Goal: Task Accomplishment & Management: Use online tool/utility

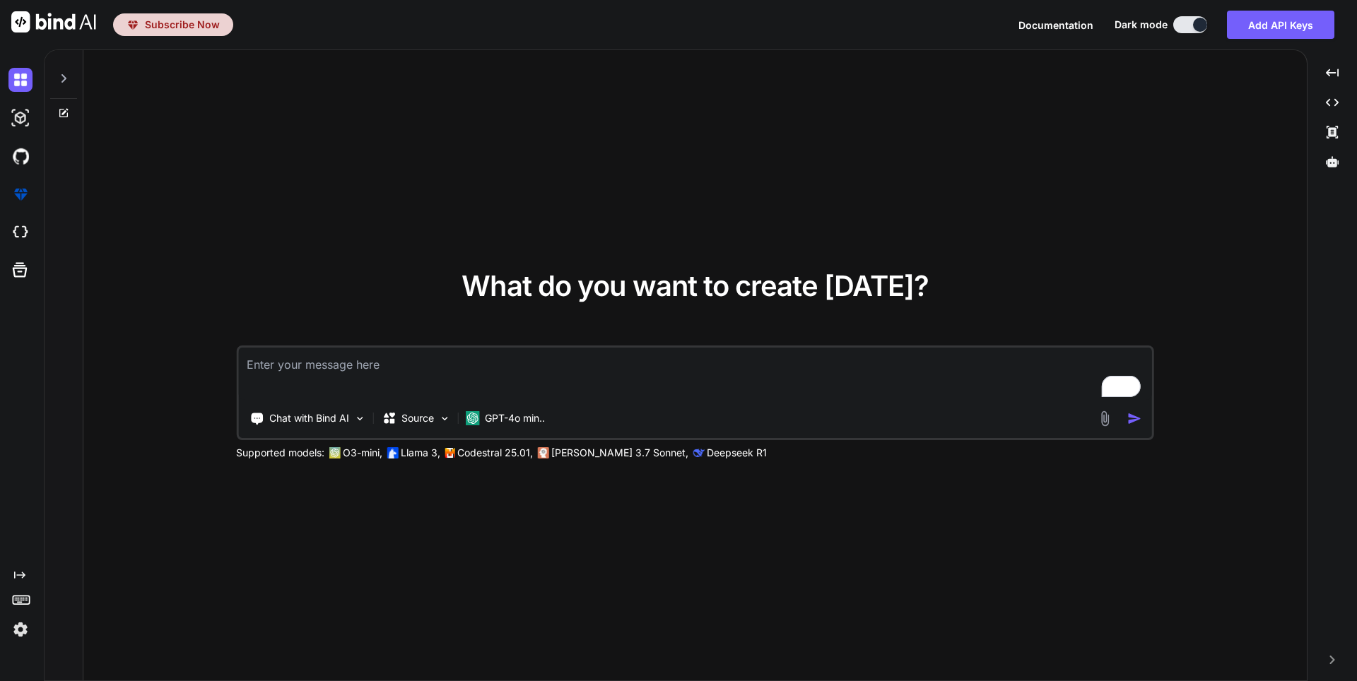
click at [209, 133] on div "What do you want to create today? Chat with Bind AI Source GPT-4o min.. Support…" at bounding box center [695, 366] width 1224 height 632
click at [18, 625] on img at bounding box center [20, 630] width 24 height 24
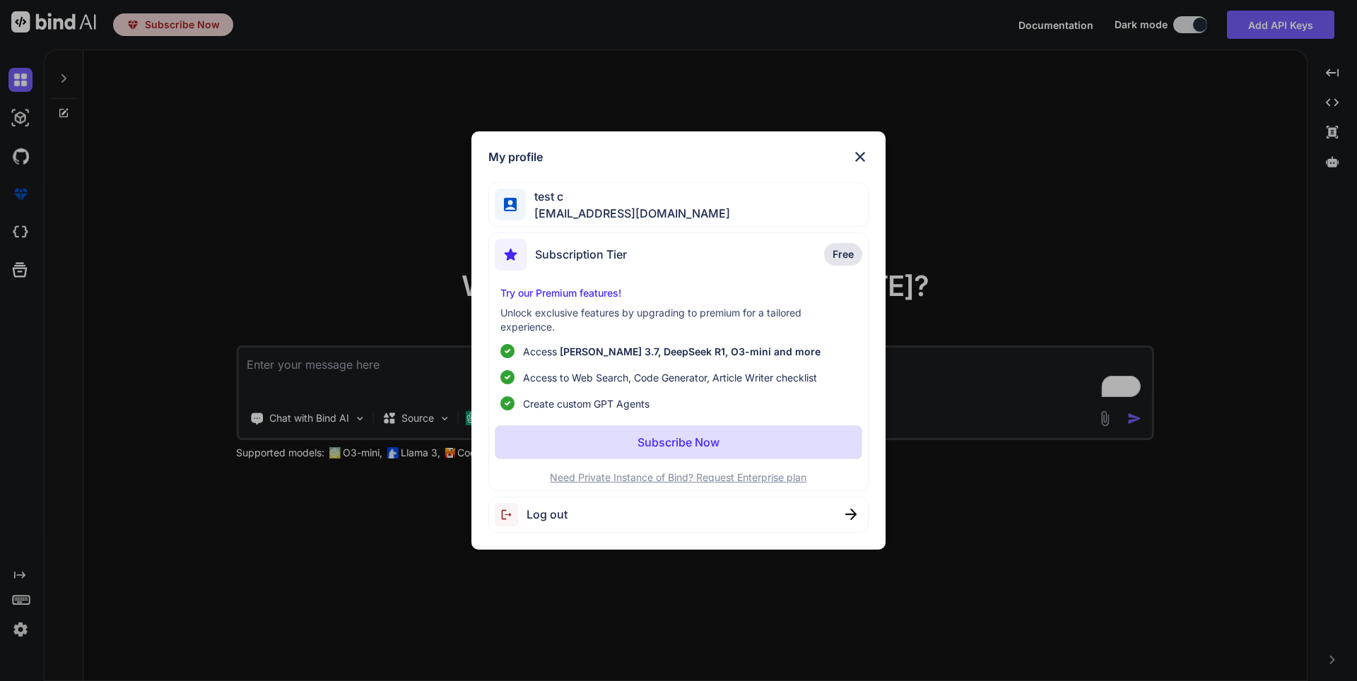
click at [422, 519] on span "Log out" at bounding box center [547, 514] width 41 height 17
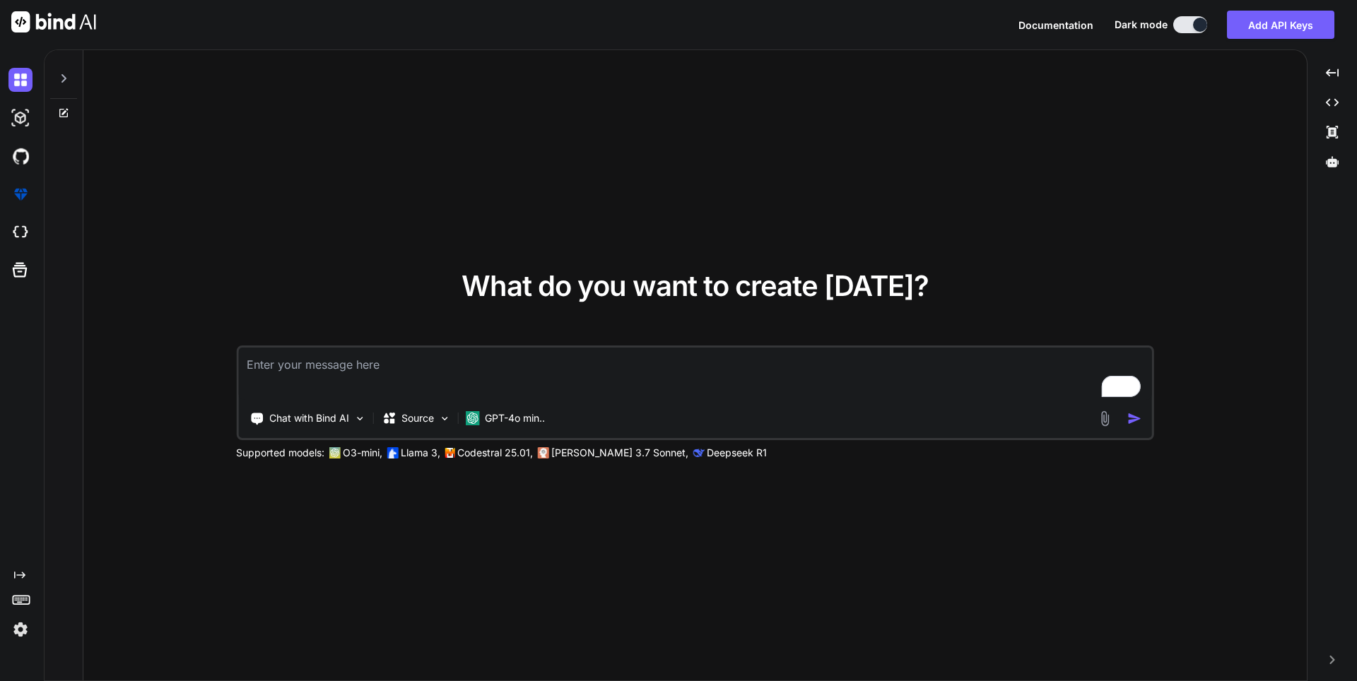
type textarea "x"
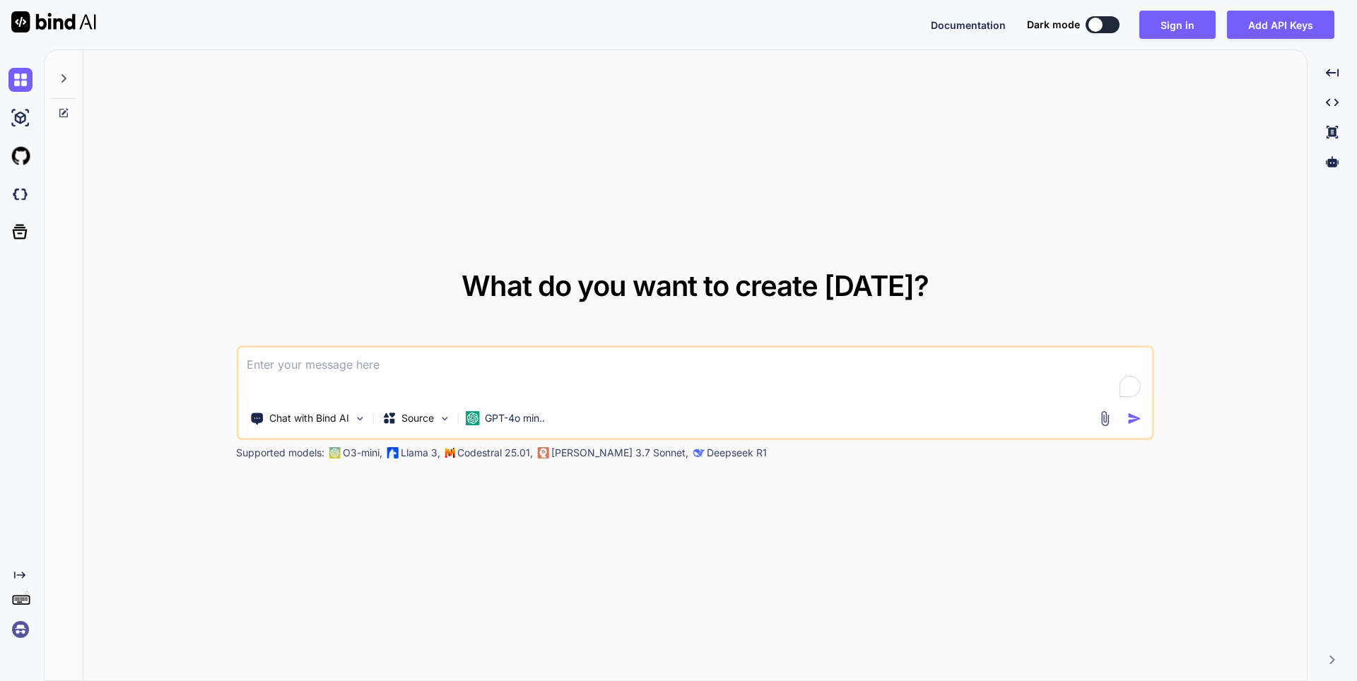
type textarea "x"
click at [16, 636] on img at bounding box center [20, 630] width 24 height 24
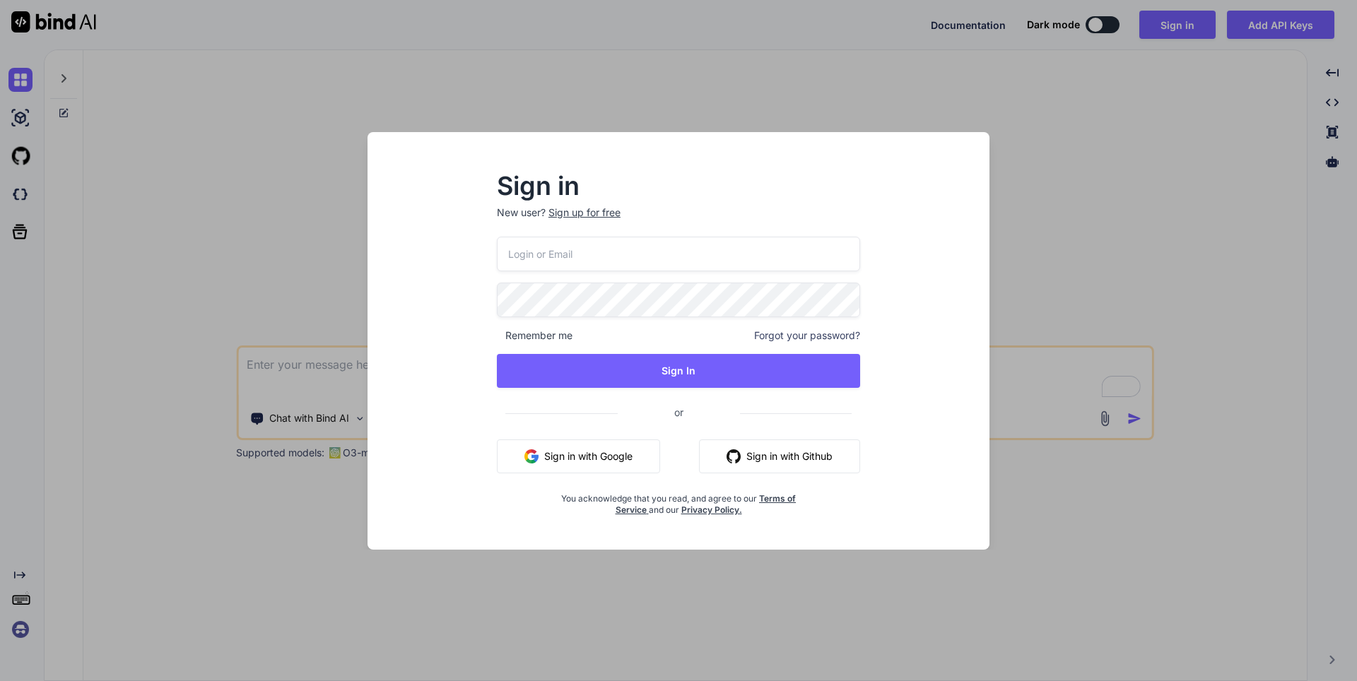
click at [557, 262] on input "email" at bounding box center [678, 254] width 363 height 35
type input "[EMAIL_ADDRESS][DOMAIN_NAME]"
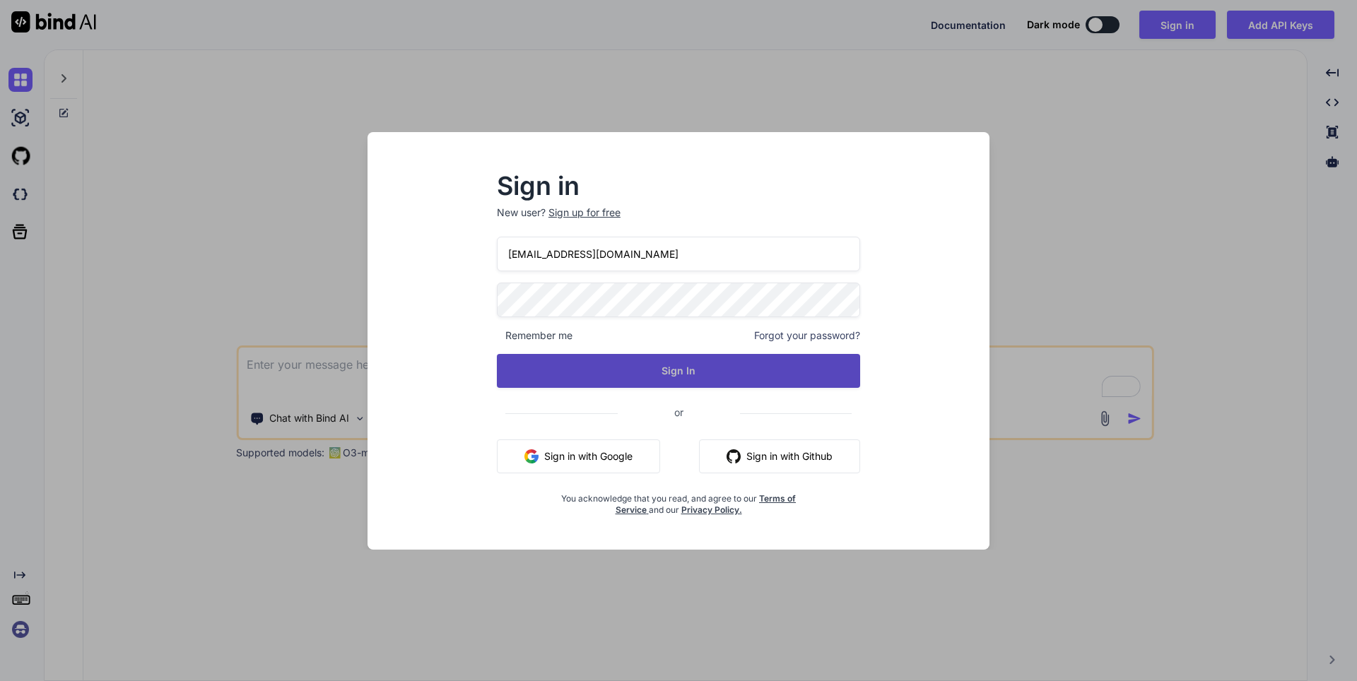
click at [609, 377] on button "Sign In" at bounding box center [678, 371] width 363 height 34
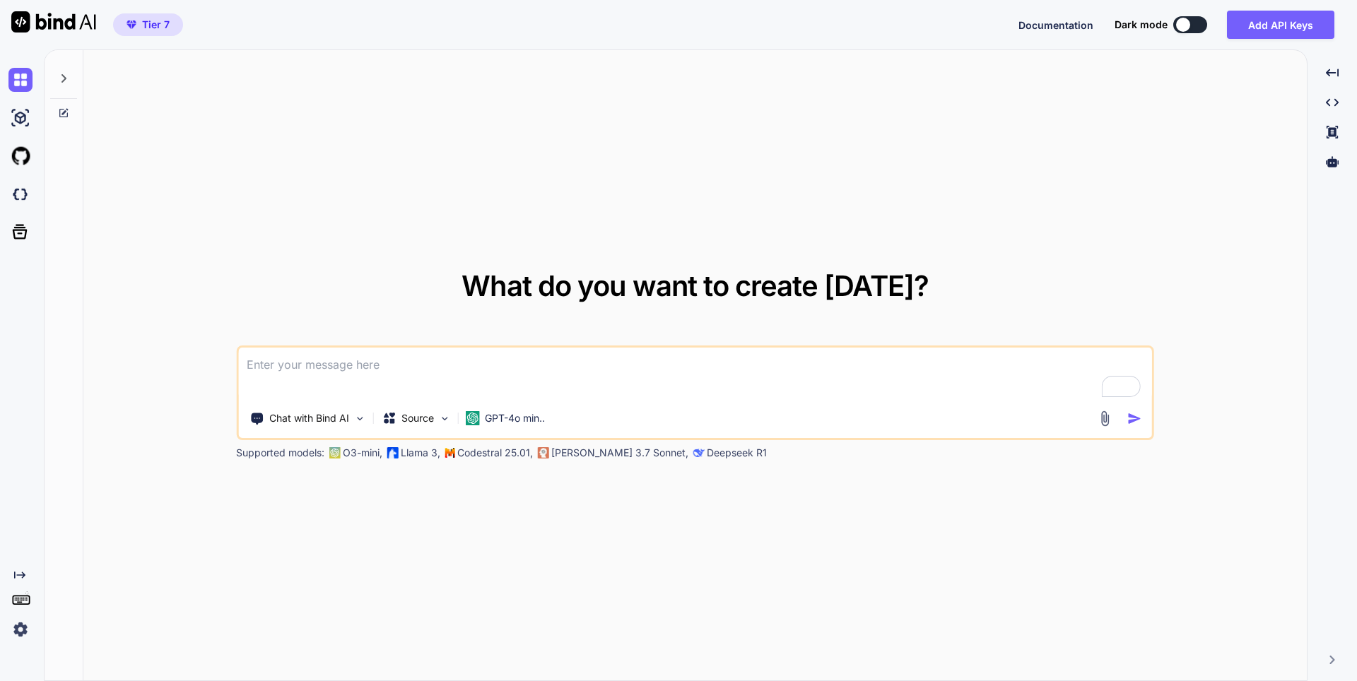
click at [19, 628] on img at bounding box center [20, 630] width 24 height 24
type textarea "x"
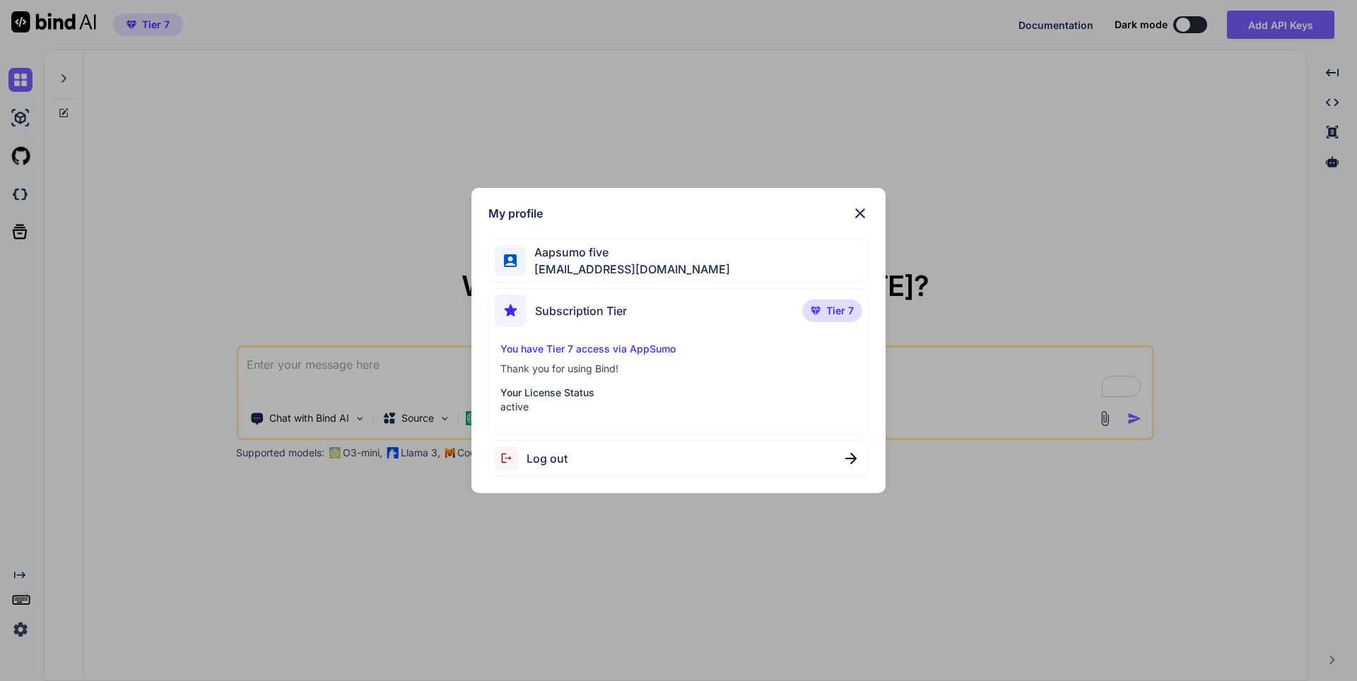
click at [375, 566] on div "My profile Aapsumo five [EMAIL_ADDRESS][DOMAIN_NAME] Subscription Tier Tier 7 Y…" at bounding box center [678, 340] width 1357 height 681
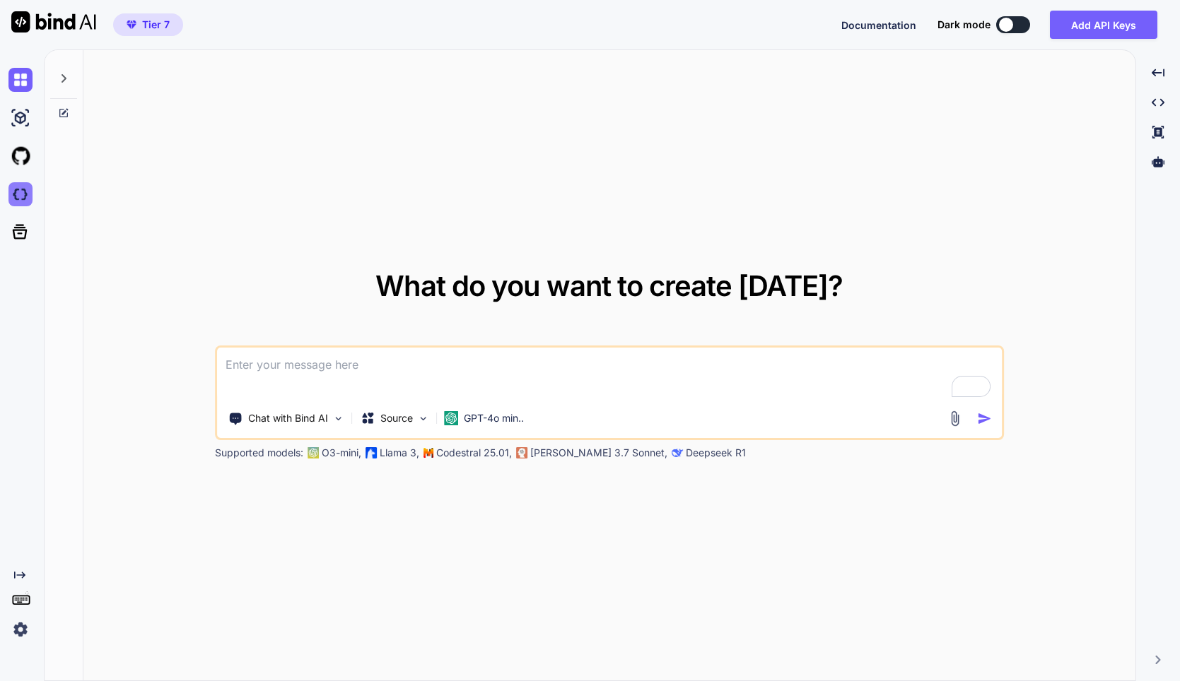
click at [23, 197] on img at bounding box center [20, 194] width 24 height 24
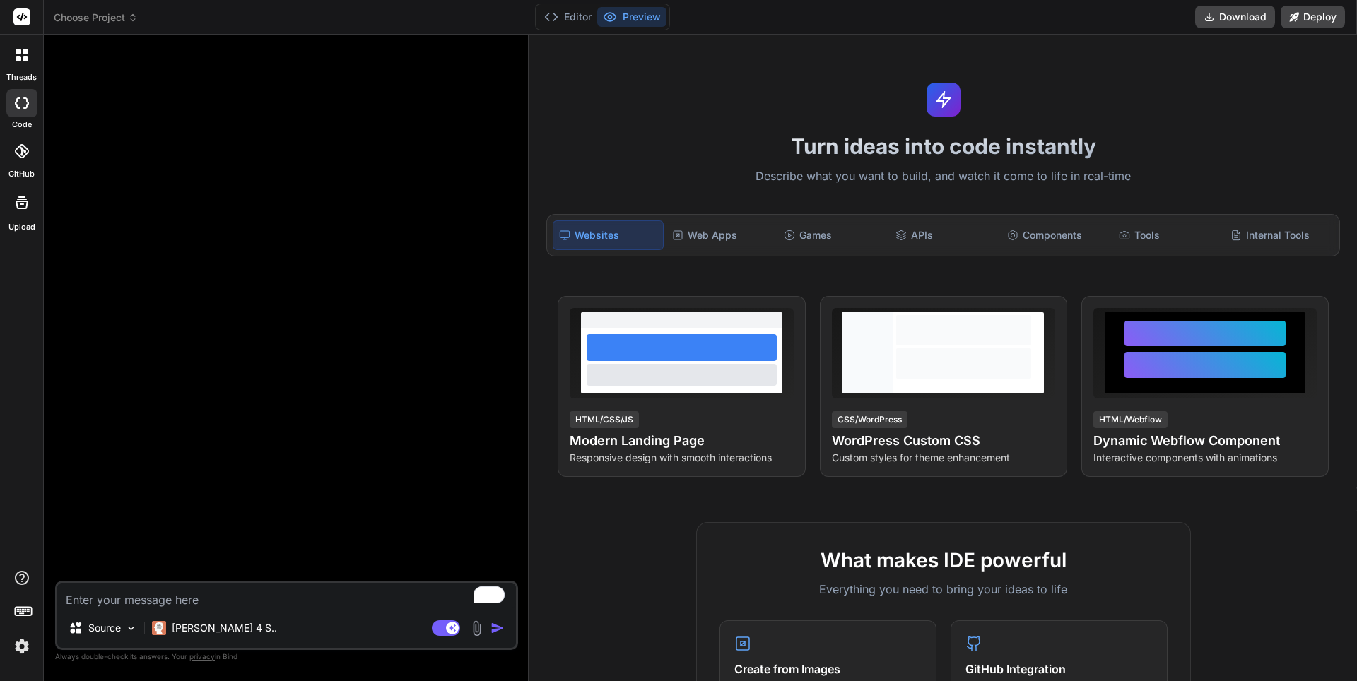
type textarea "x"
click at [19, 650] on img at bounding box center [22, 647] width 24 height 24
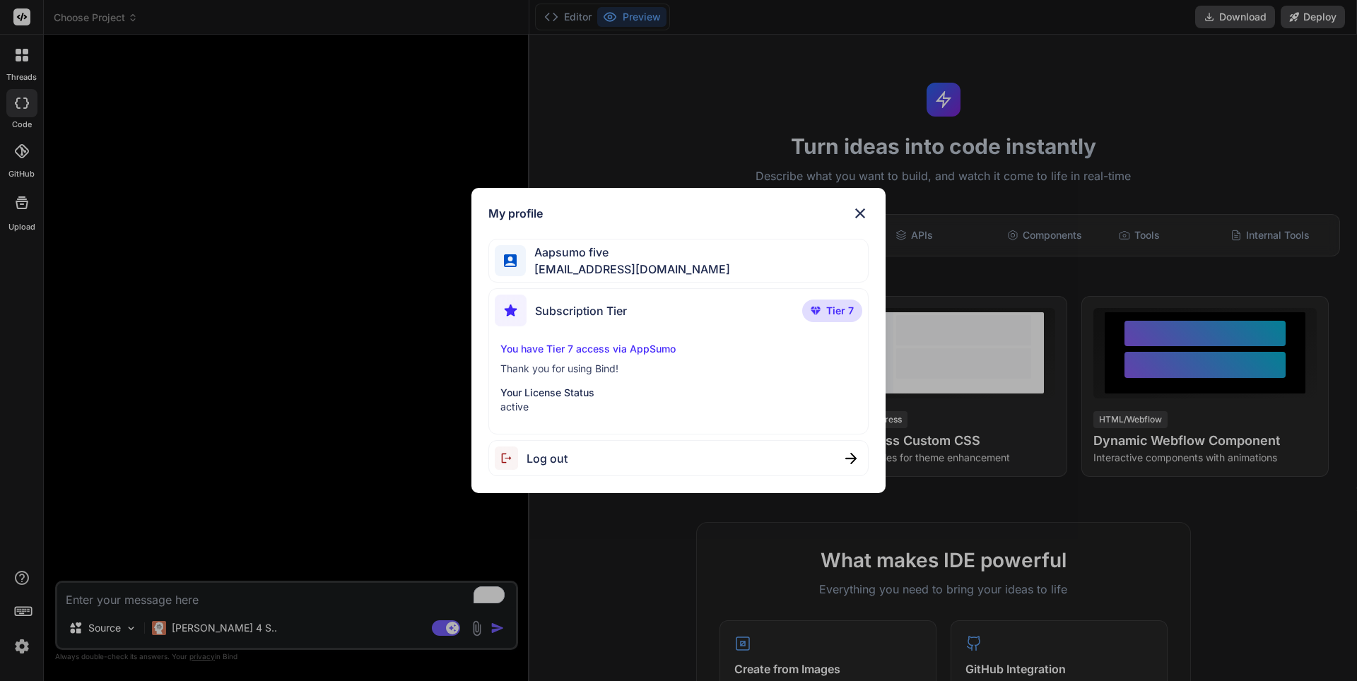
click at [23, 212] on div "My profile Aapsumo five [EMAIL_ADDRESS][DOMAIN_NAME] Subscription Tier Tier 7 Y…" at bounding box center [678, 340] width 1357 height 681
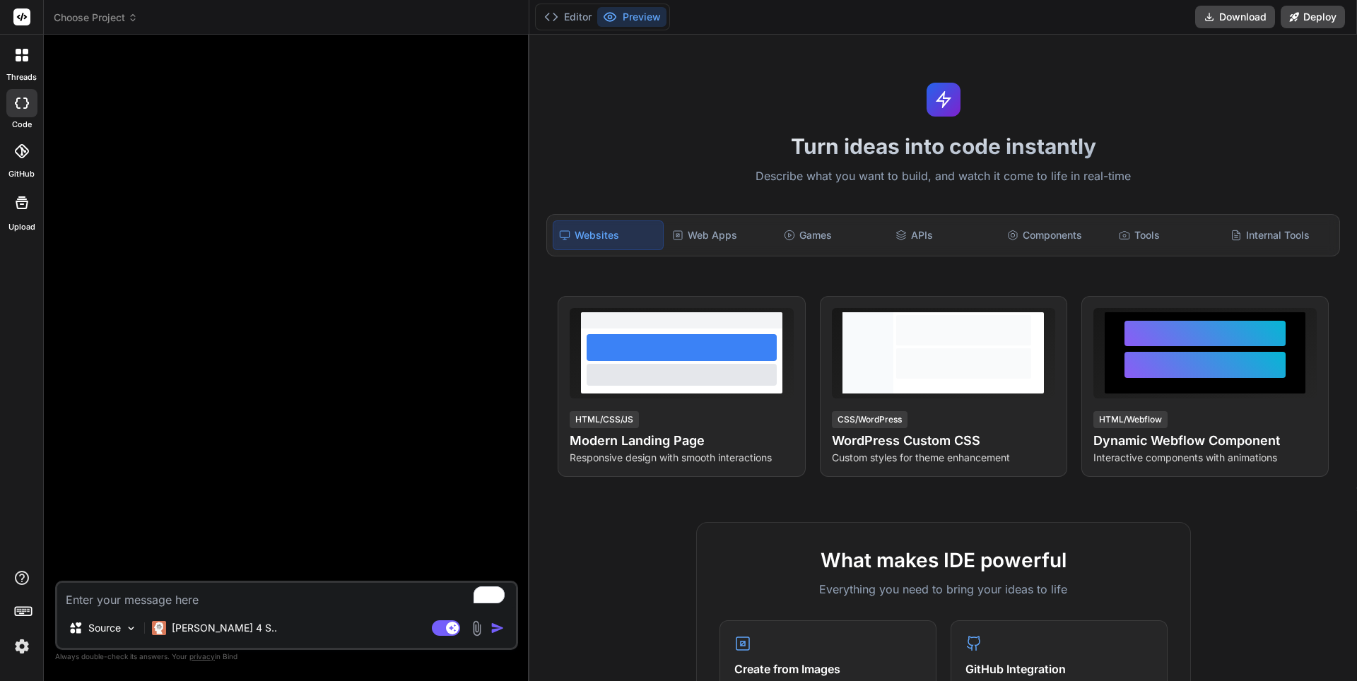
click at [28, 213] on div at bounding box center [22, 203] width 34 height 34
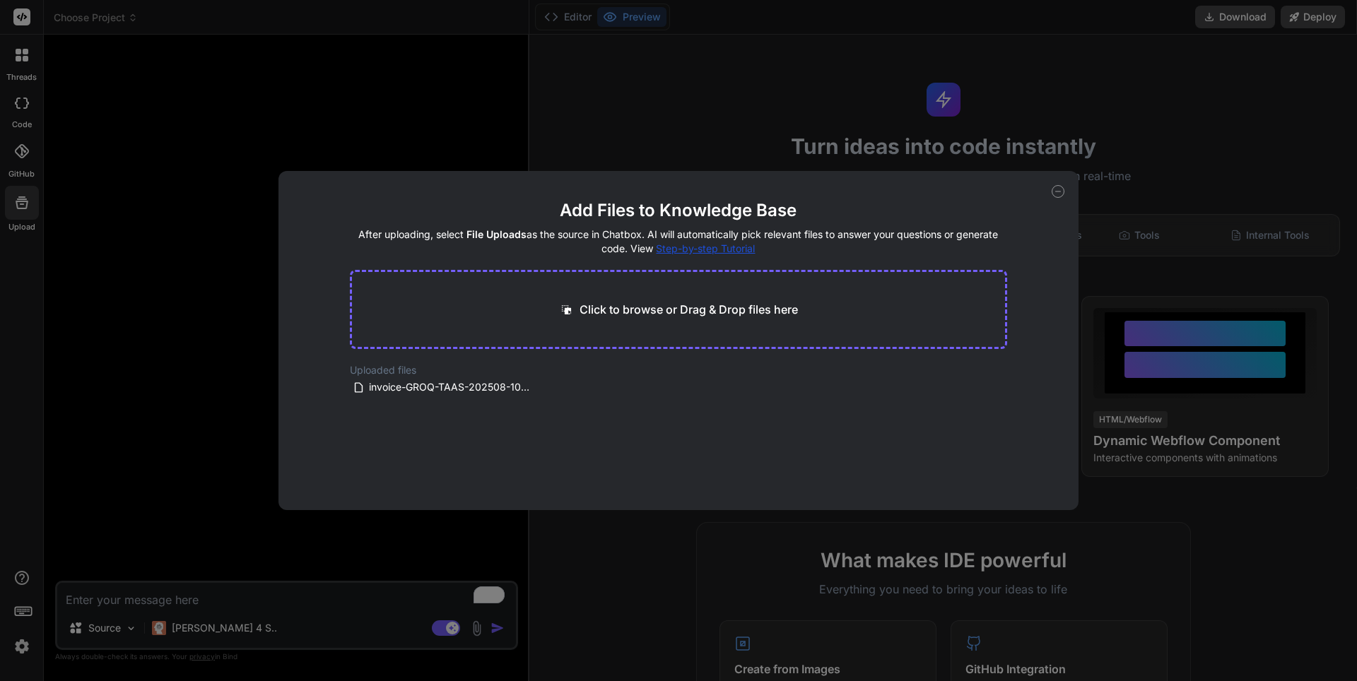
click at [135, 131] on div "Add Files to Knowledge Base After uploading, select File Uploads as the source …" at bounding box center [678, 340] width 1357 height 681
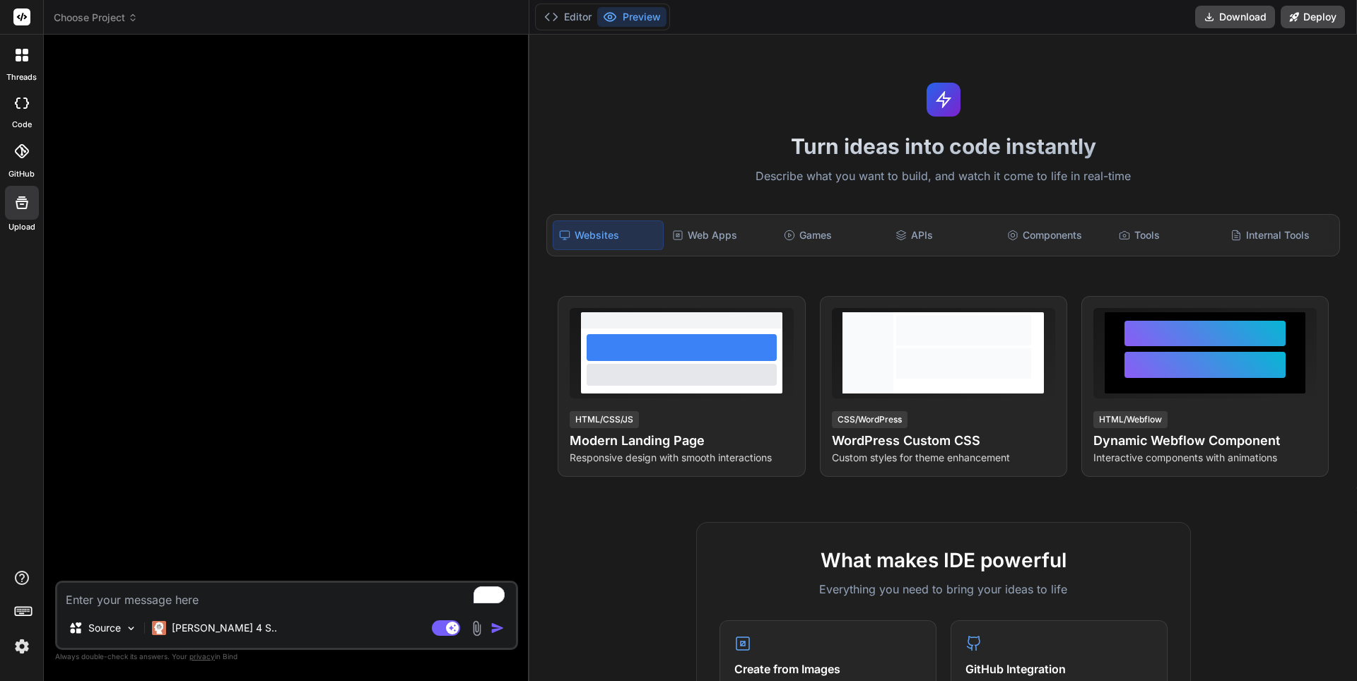
click at [16, 117] on div "code" at bounding box center [21, 106] width 43 height 47
click at [33, 60] on div at bounding box center [22, 55] width 30 height 30
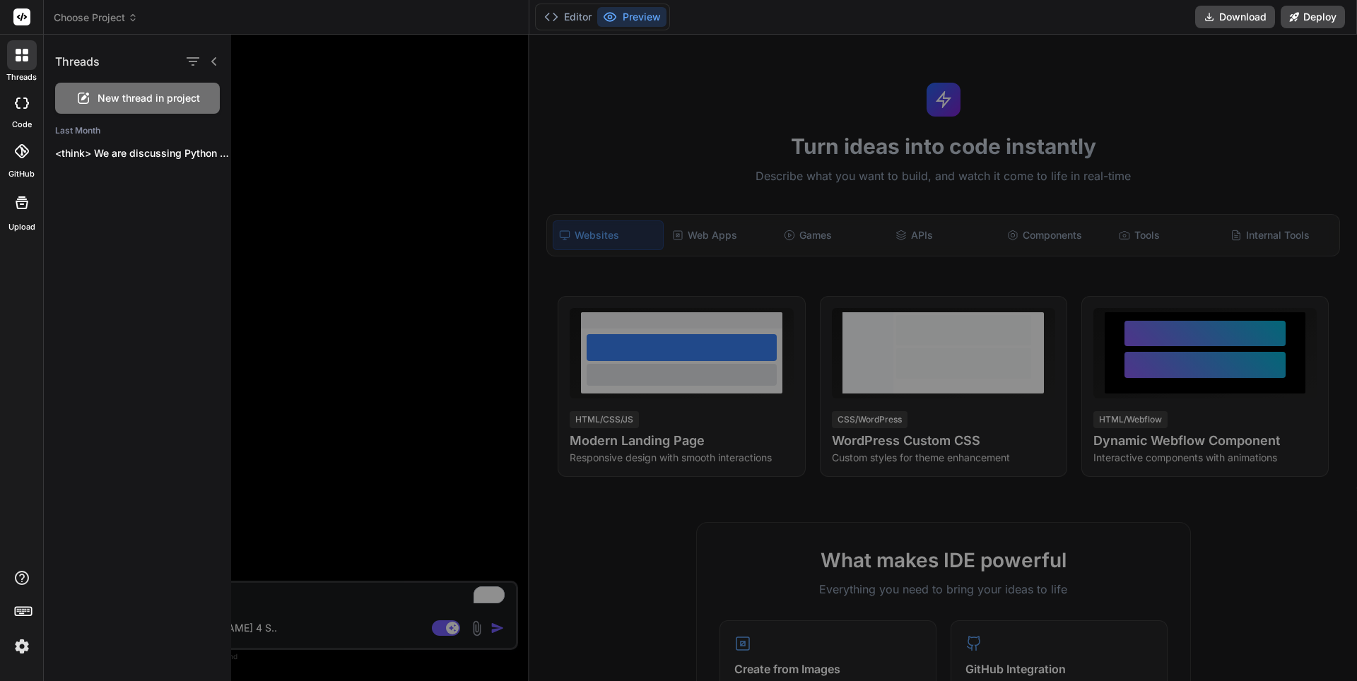
click at [25, 22] on rect at bounding box center [21, 16] width 17 height 17
click at [310, 145] on div at bounding box center [816, 358] width 1170 height 647
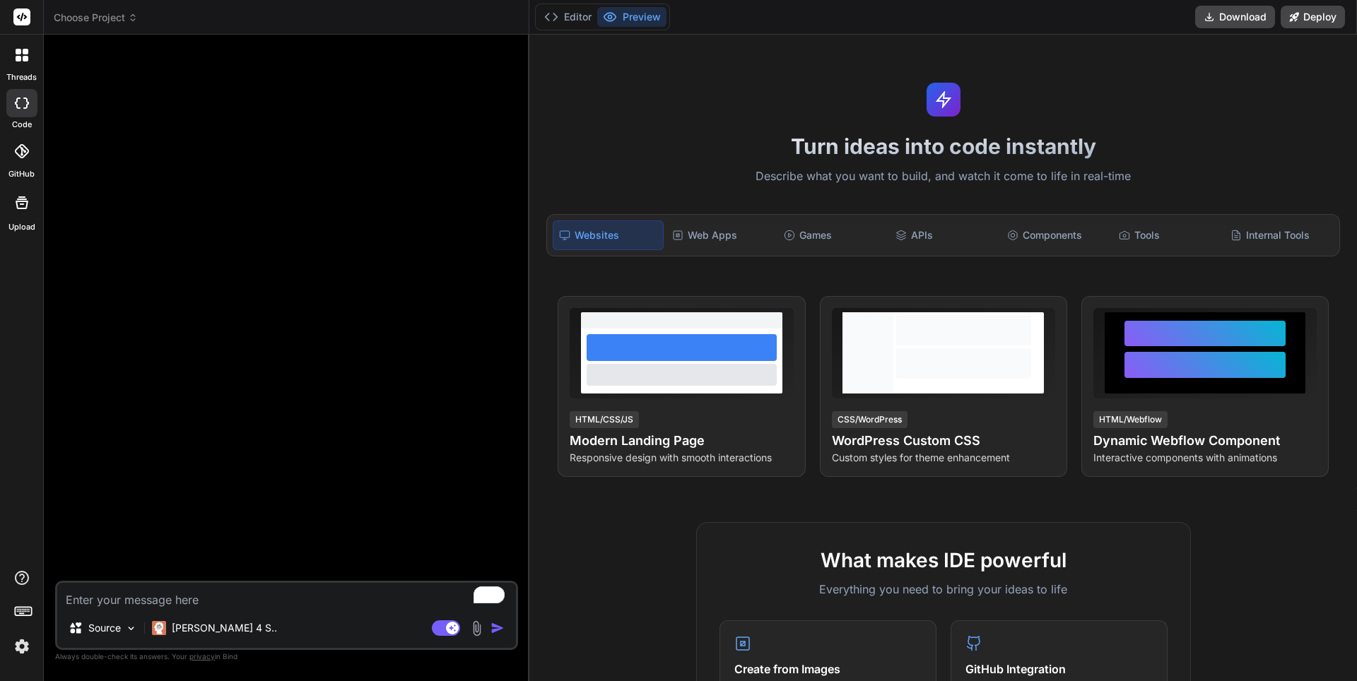
click at [1, 645] on div at bounding box center [21, 614] width 43 height 89
click at [23, 644] on img at bounding box center [22, 647] width 24 height 24
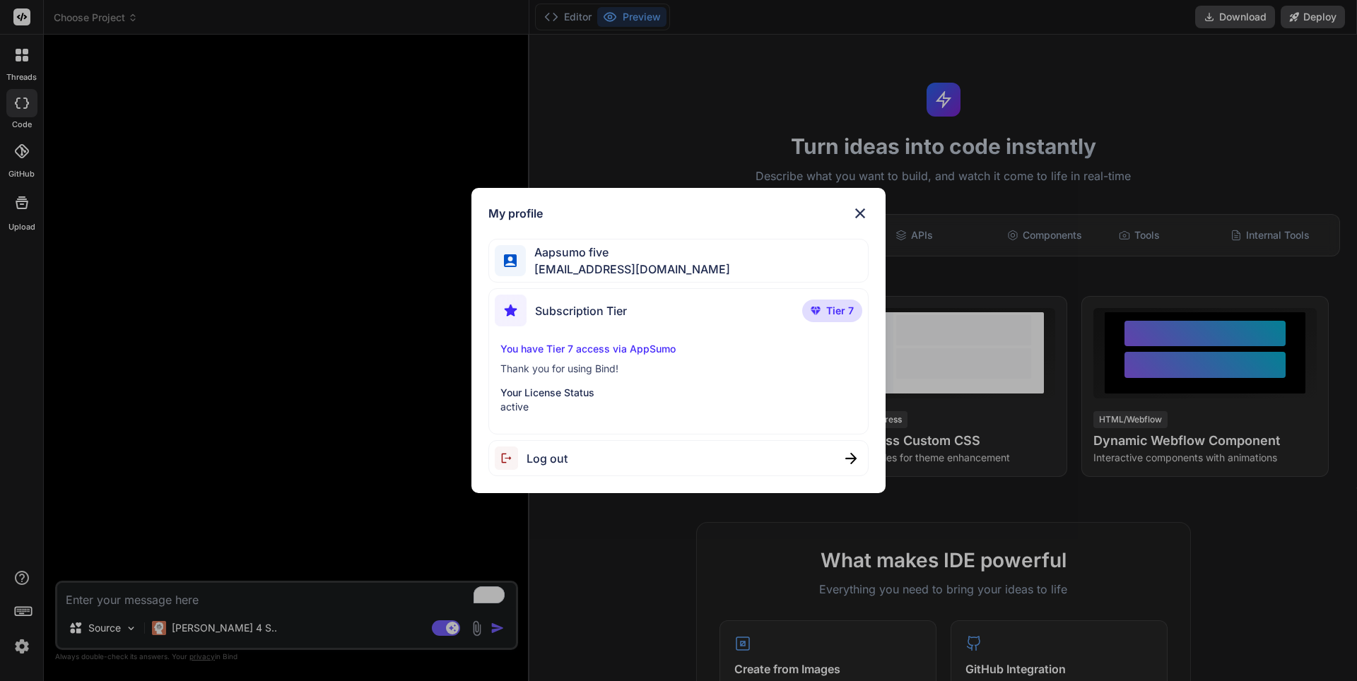
click at [539, 453] on span "Log out" at bounding box center [547, 458] width 41 height 17
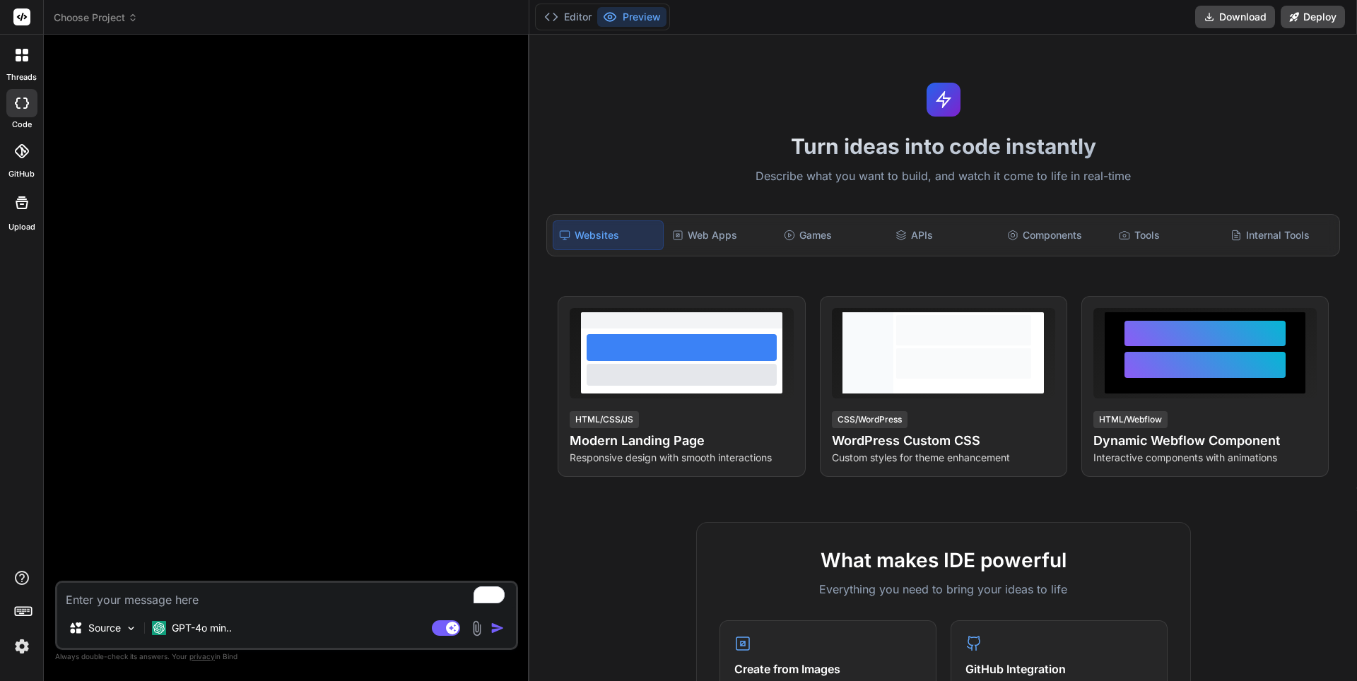
type textarea "x"
